Goal: Transaction & Acquisition: Purchase product/service

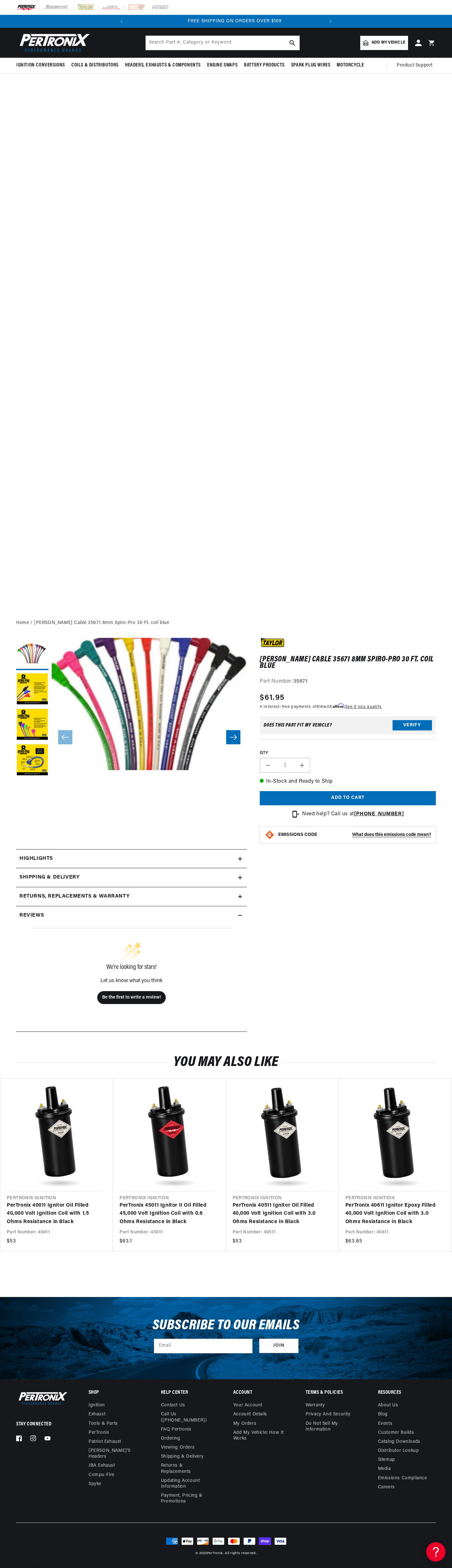
scroll to position [0, 196]
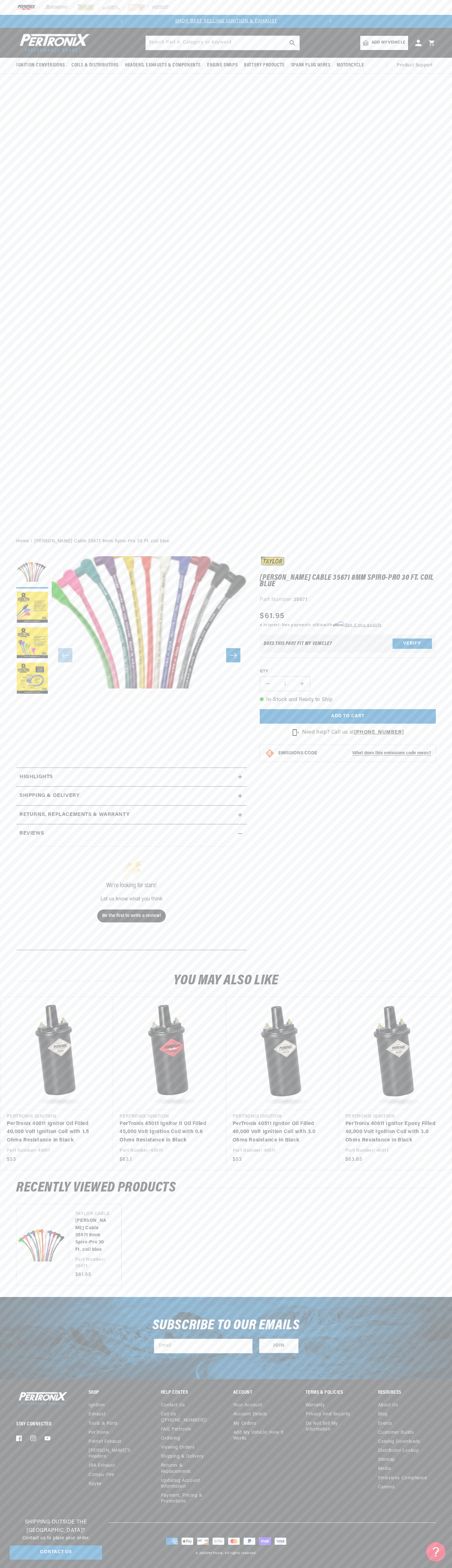
click at [200, 15] on div "SHOP BEST SELLING IGNITION & EXHAUST FREE SHIPPING ON ORDERS OVER $109" at bounding box center [226, 21] width 222 height 13
click at [432, 769] on div "Taylor Cable 35671 8mm Spiro-Pro 30 Ft. coil blue Taylor Cable 35671 8mm Spiro-…" at bounding box center [347, 663] width 176 height 213
click at [385, 1567] on html "Skip to content Your cart Your cart is empty Get the right parts the first time…" at bounding box center [226, 784] width 452 height 1568
click at [30, 454] on div "Ignition Conversions Shop by Feature Ignitor© The Original Ignitor© Ignitor© II" at bounding box center [226, 281] width 452 height 505
